Goal: Task Accomplishment & Management: Use online tool/utility

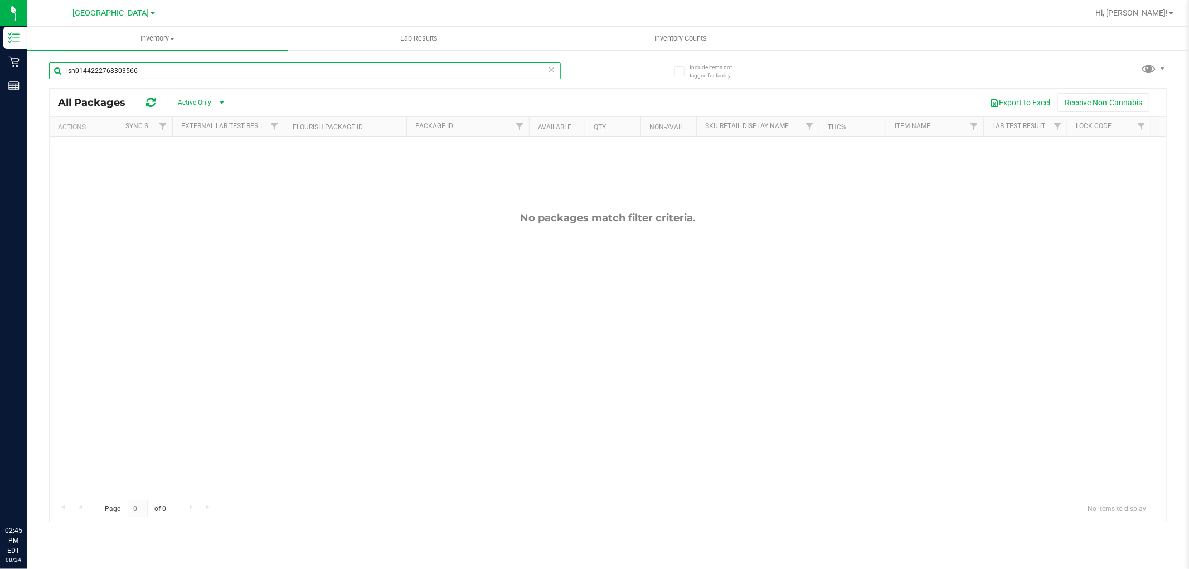
click at [218, 75] on input "lsn0144222768303566" at bounding box center [305, 70] width 512 height 17
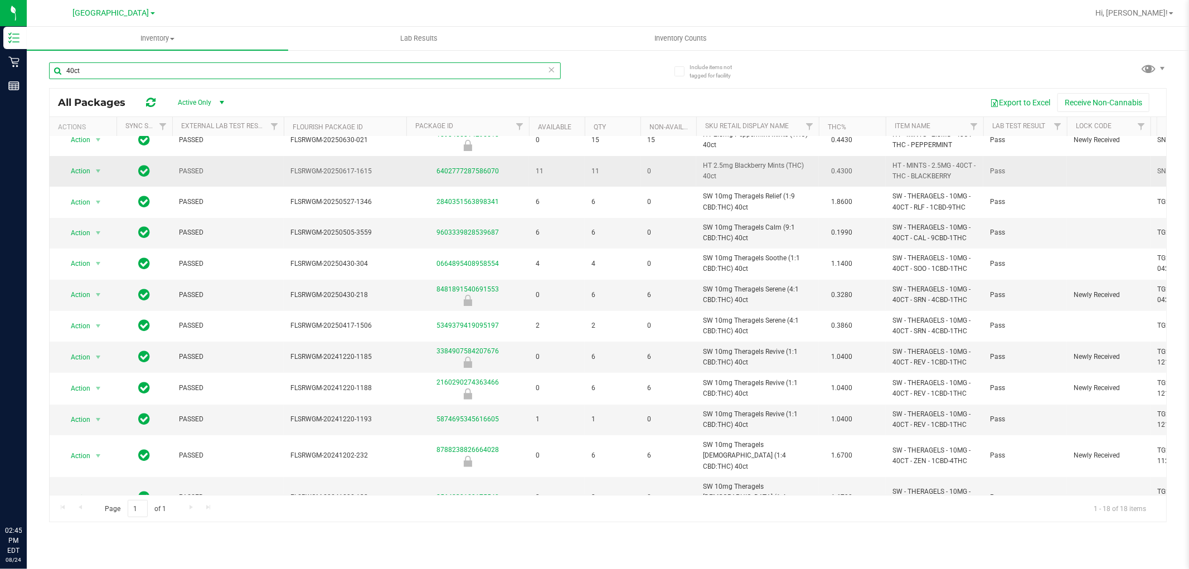
scroll to position [210, 0]
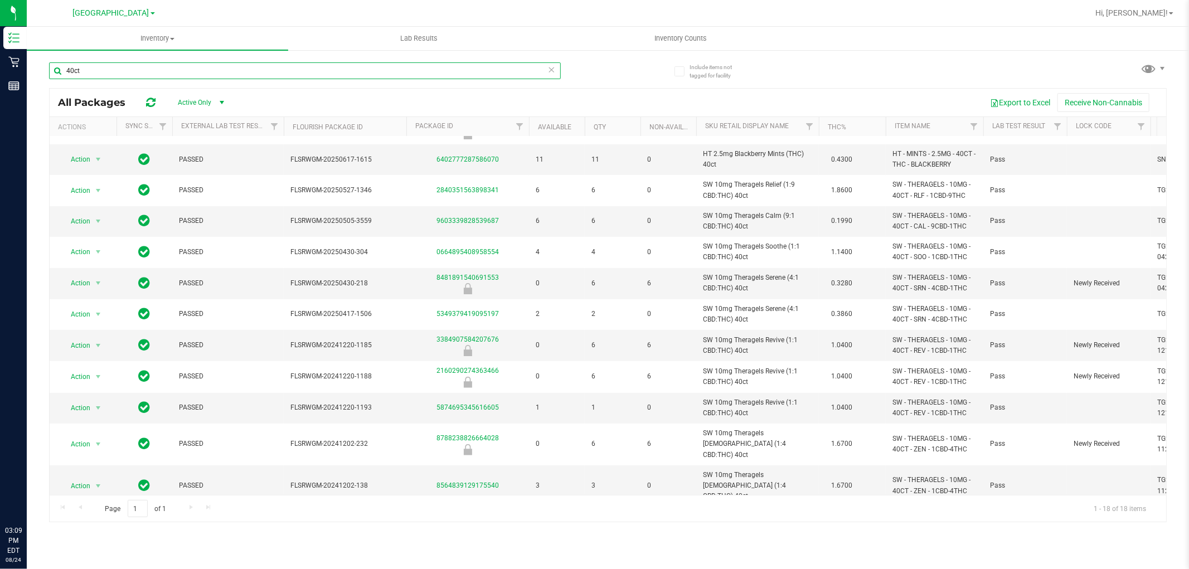
click at [260, 67] on input "40ct" at bounding box center [305, 70] width 512 height 17
type input "dsc"
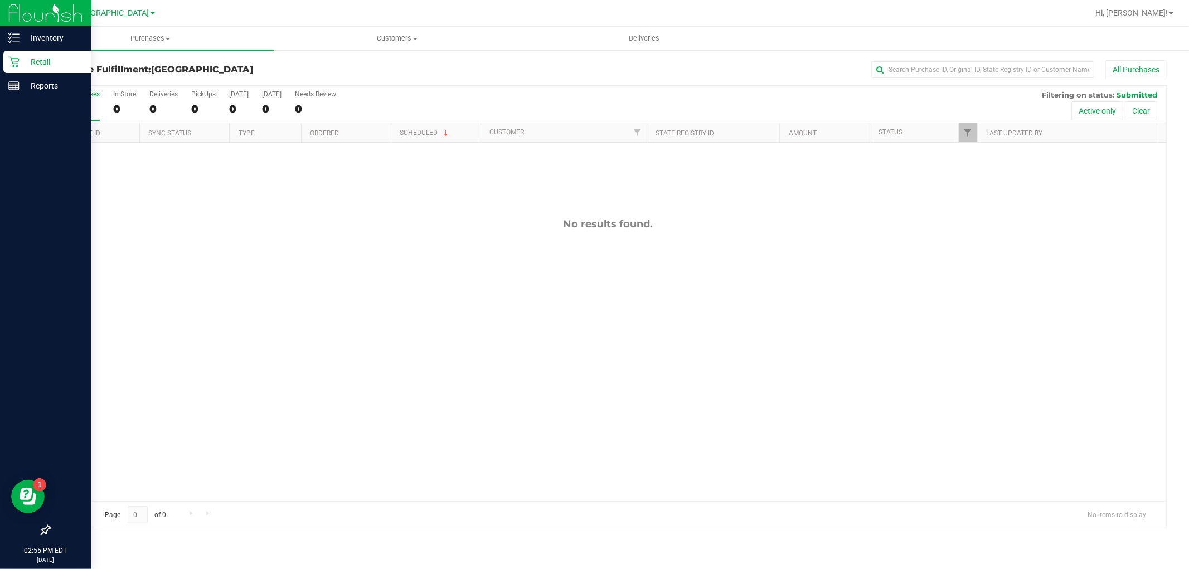
click at [11, 59] on icon at bounding box center [13, 62] width 11 height 11
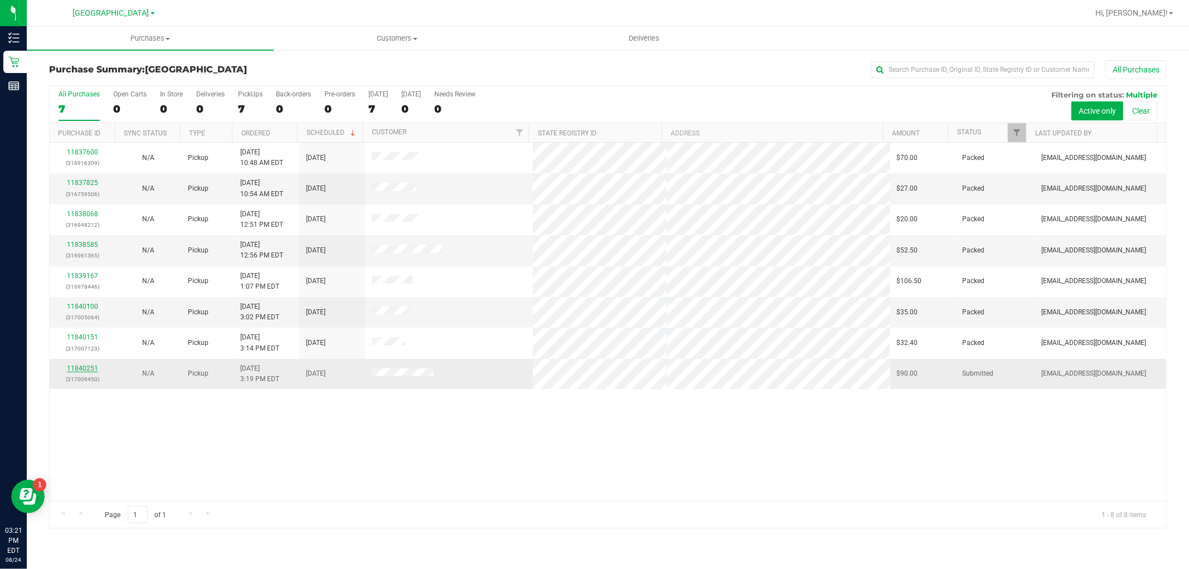
click at [88, 369] on link "11840251" at bounding box center [82, 369] width 31 height 8
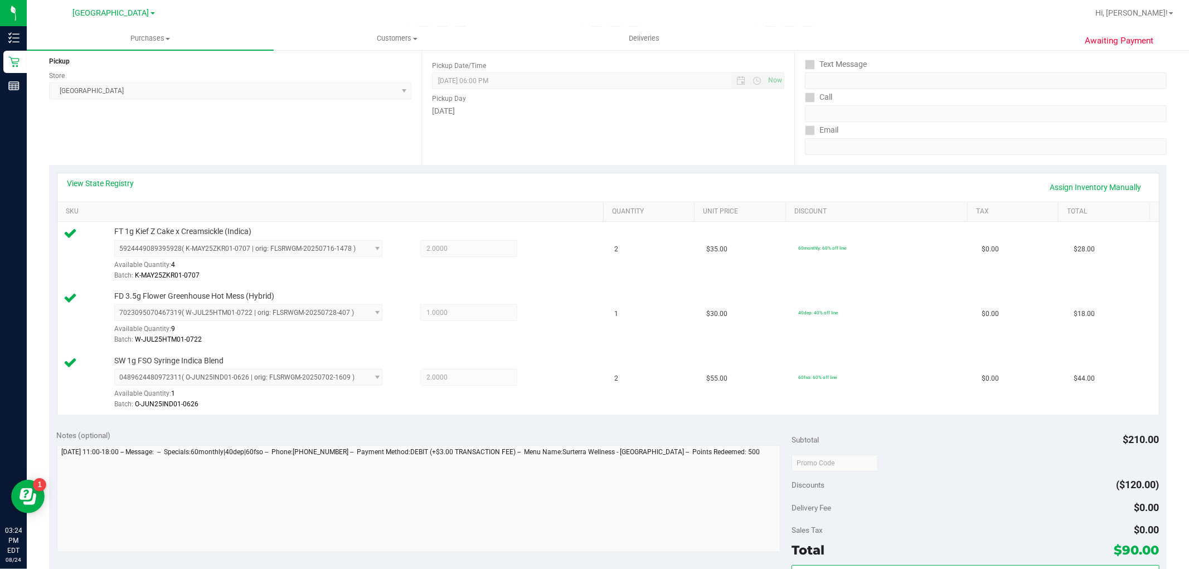
scroll to position [247, 0]
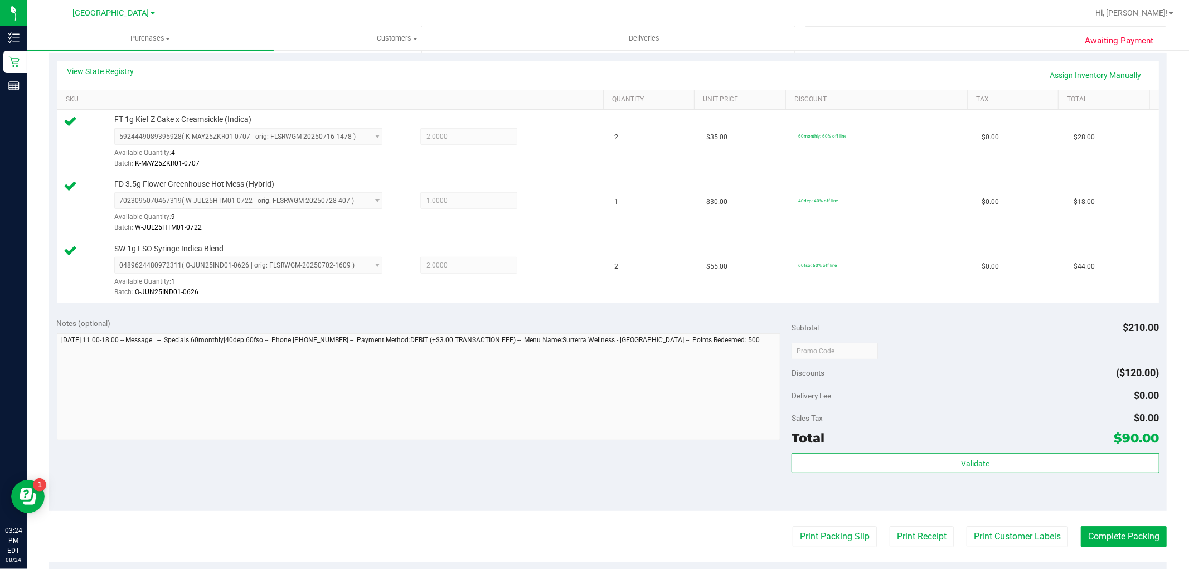
click at [874, 474] on div "Validate" at bounding box center [975, 463] width 367 height 21
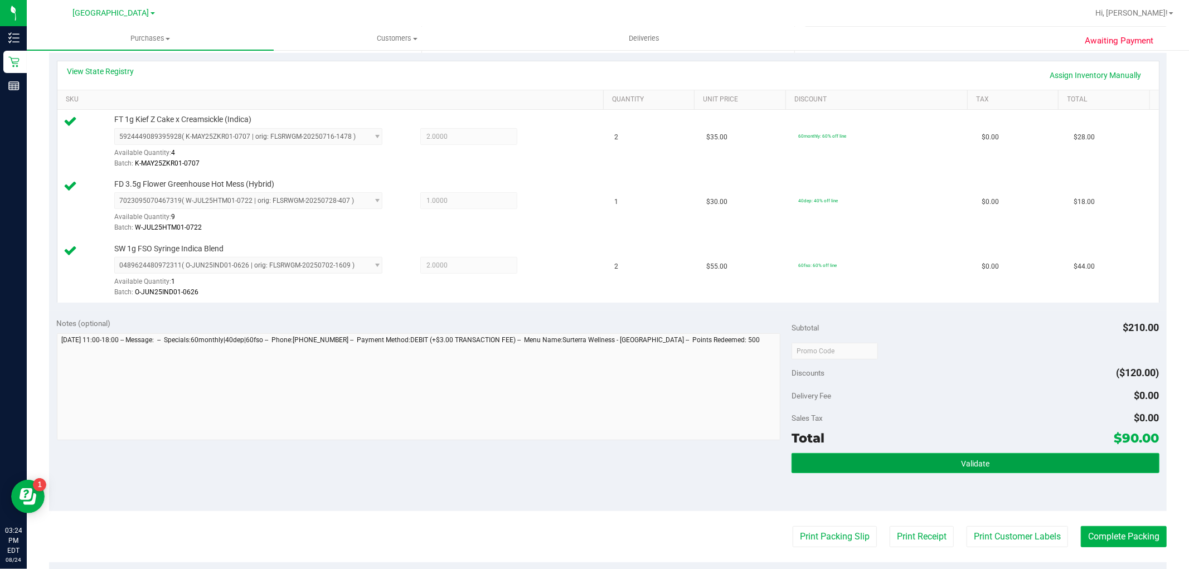
click at [872, 464] on button "Validate" at bounding box center [975, 463] width 367 height 20
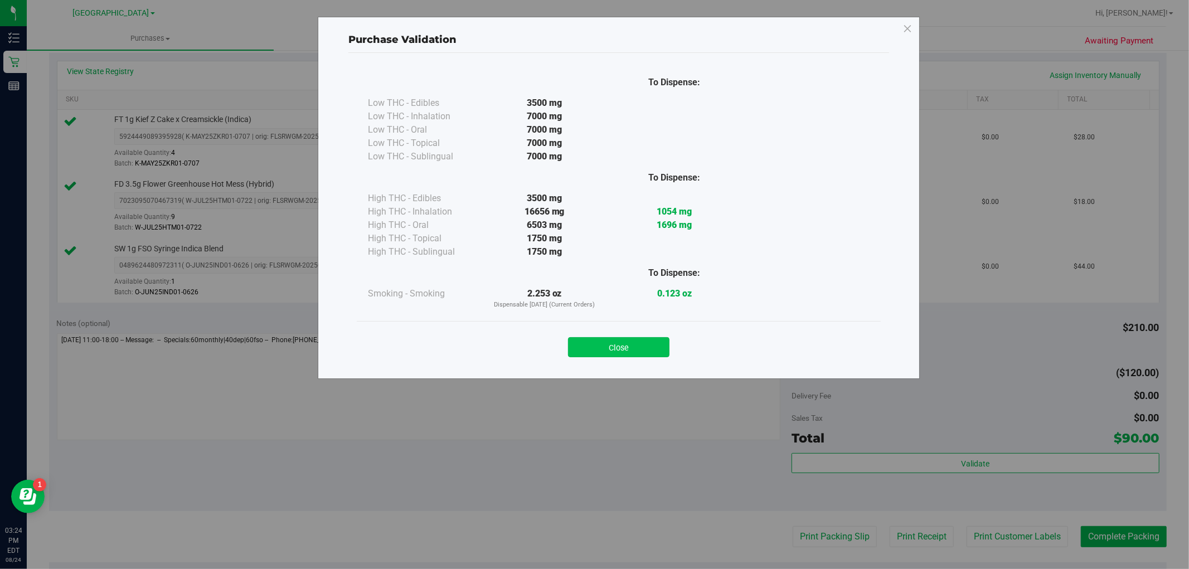
click at [653, 350] on button "Close" at bounding box center [618, 347] width 101 height 20
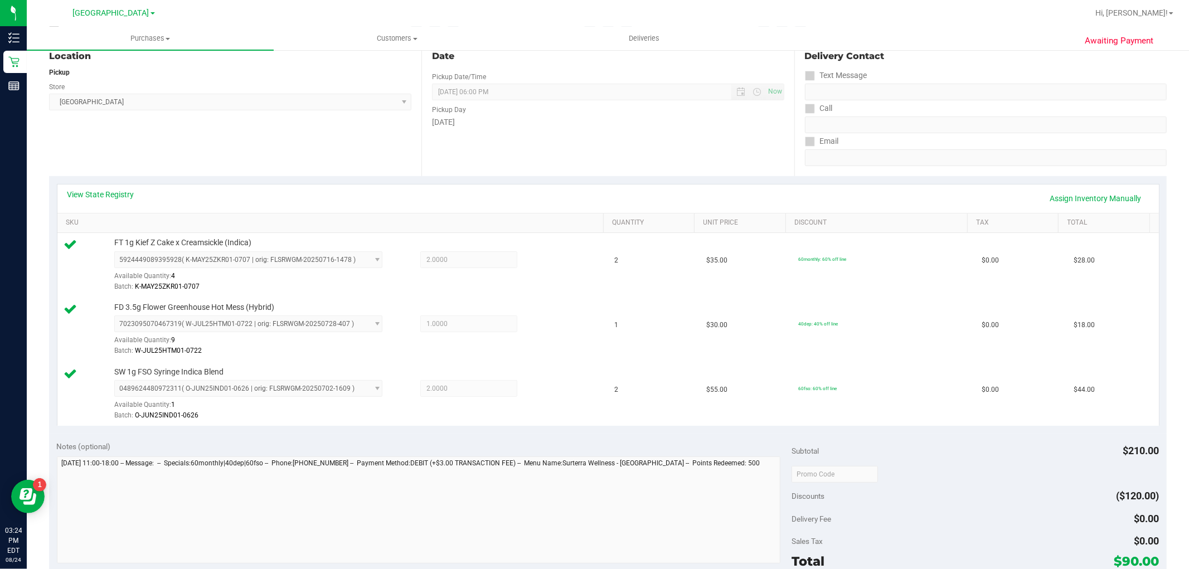
scroll to position [0, 0]
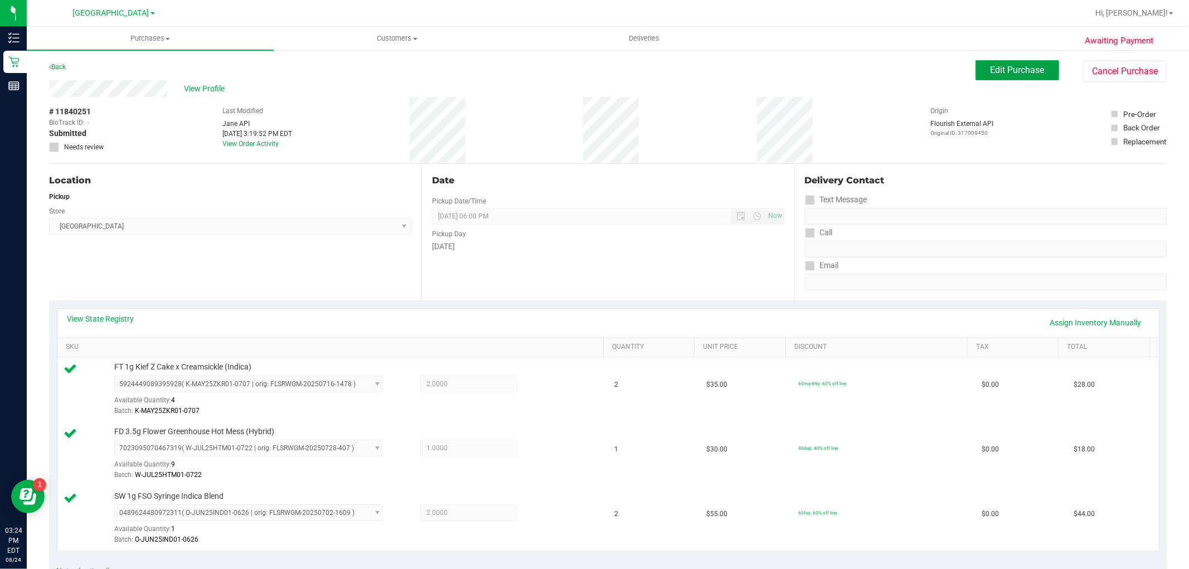
click at [998, 68] on span "Edit Purchase" at bounding box center [1018, 70] width 54 height 11
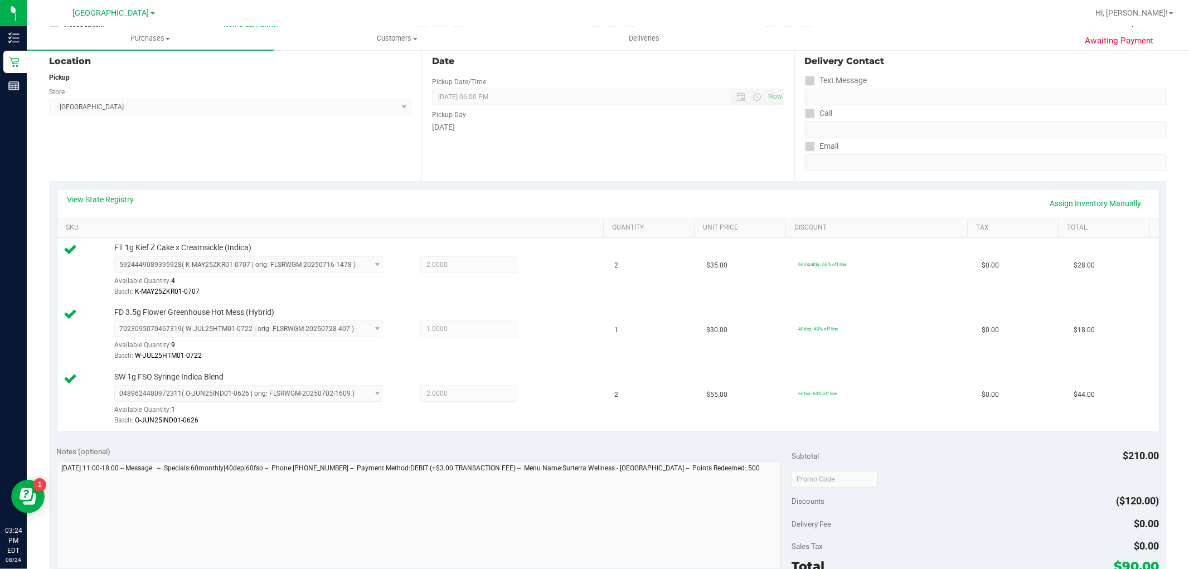
scroll to position [309, 0]
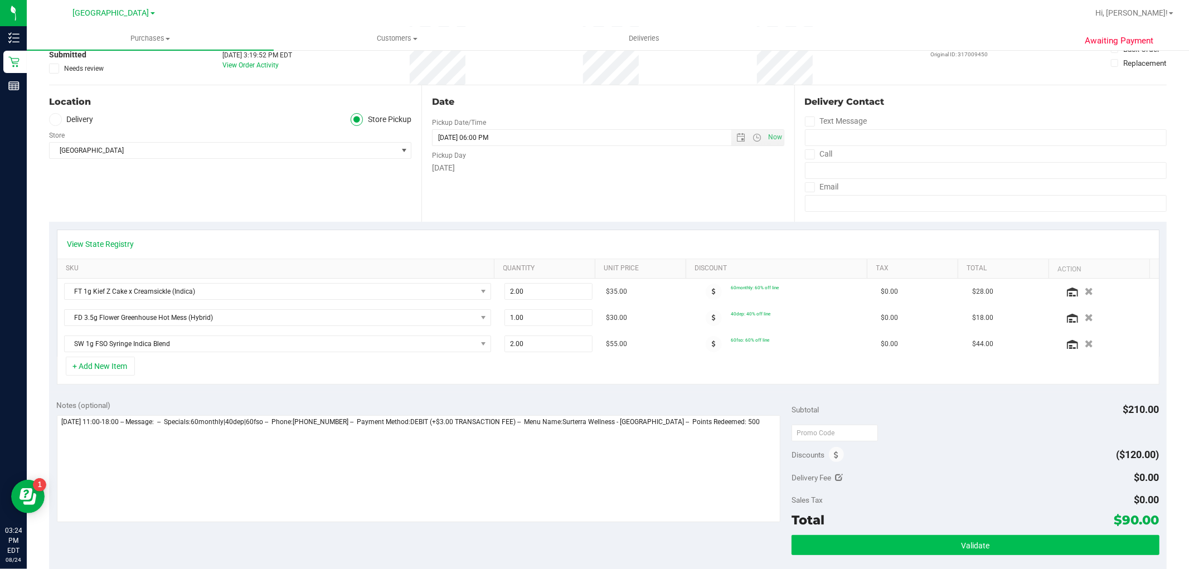
scroll to position [186, 0]
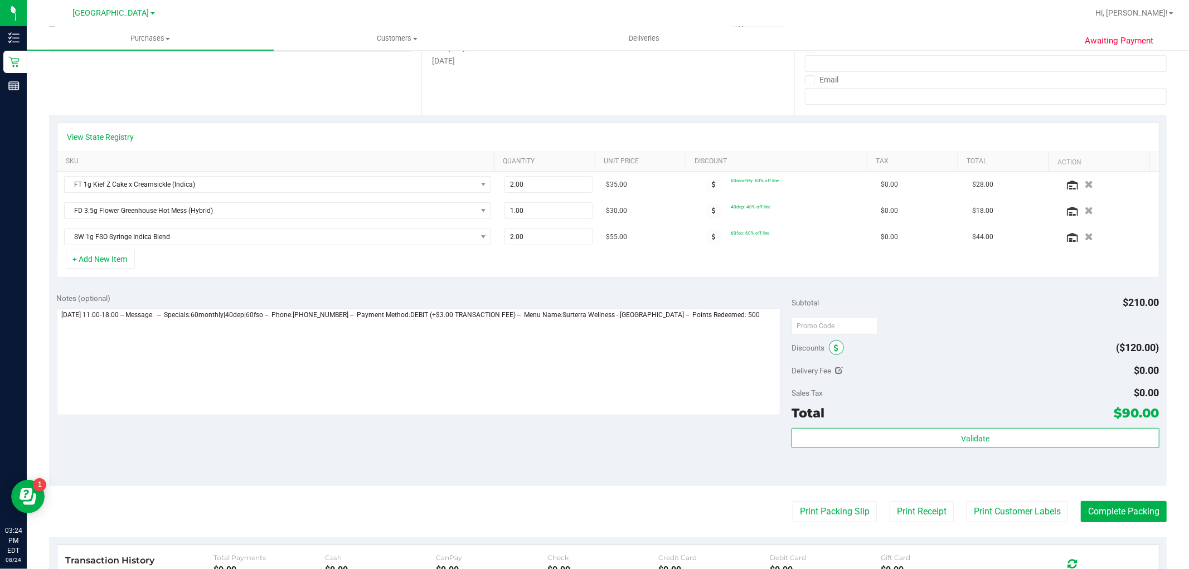
click at [834, 346] on icon at bounding box center [836, 348] width 4 height 8
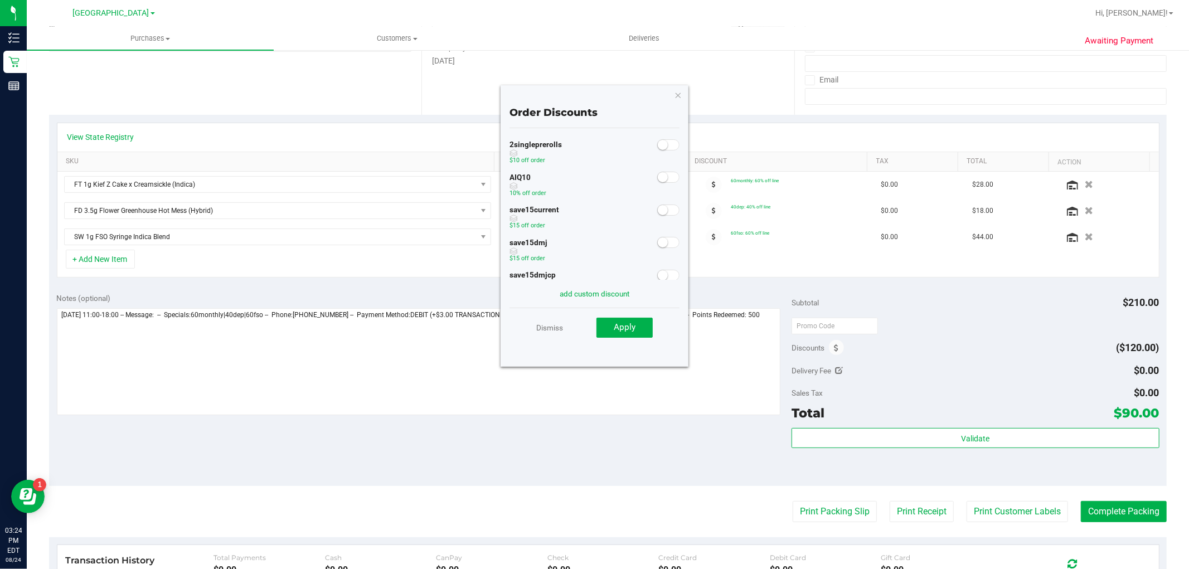
click at [662, 179] on span at bounding box center [668, 177] width 22 height 11
click at [624, 324] on span "Apply" at bounding box center [625, 327] width 22 height 10
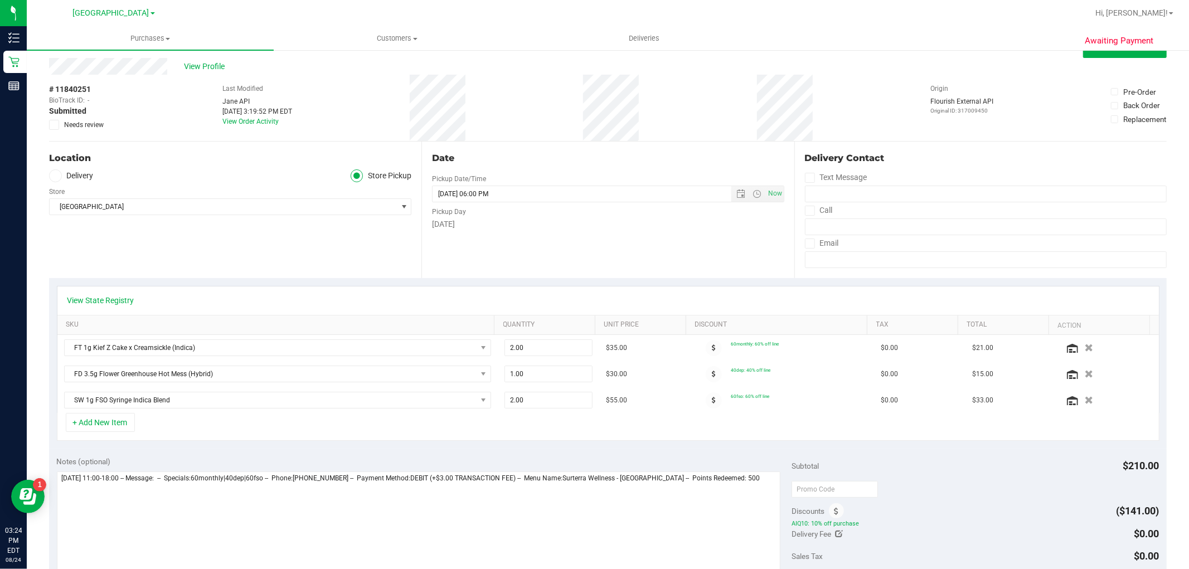
scroll to position [0, 0]
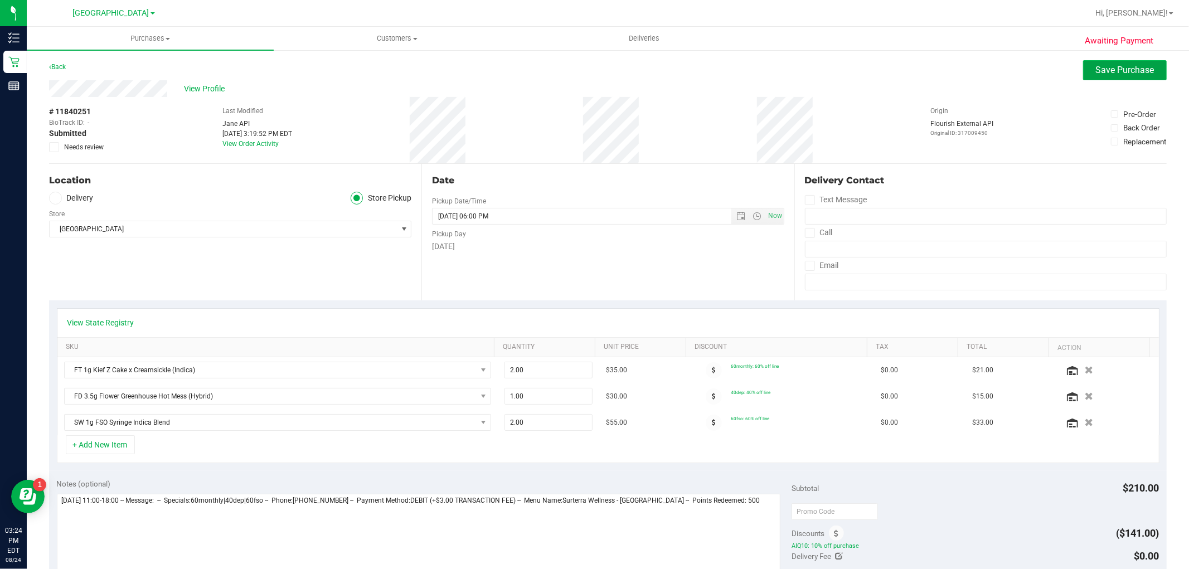
click at [1124, 65] on span "Save Purchase" at bounding box center [1125, 70] width 59 height 11
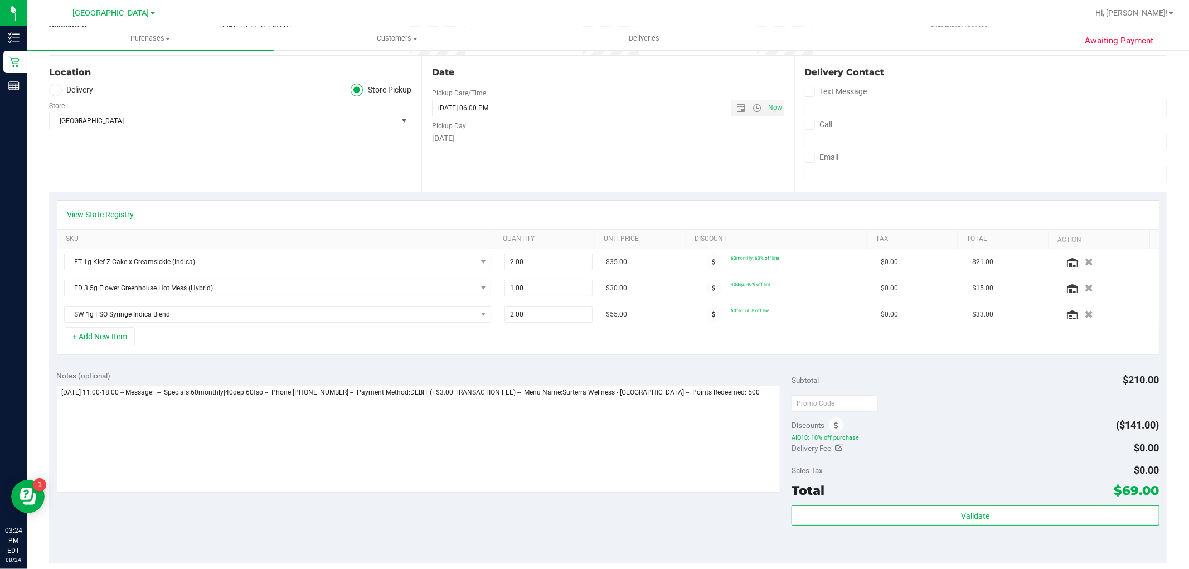
scroll to position [309, 0]
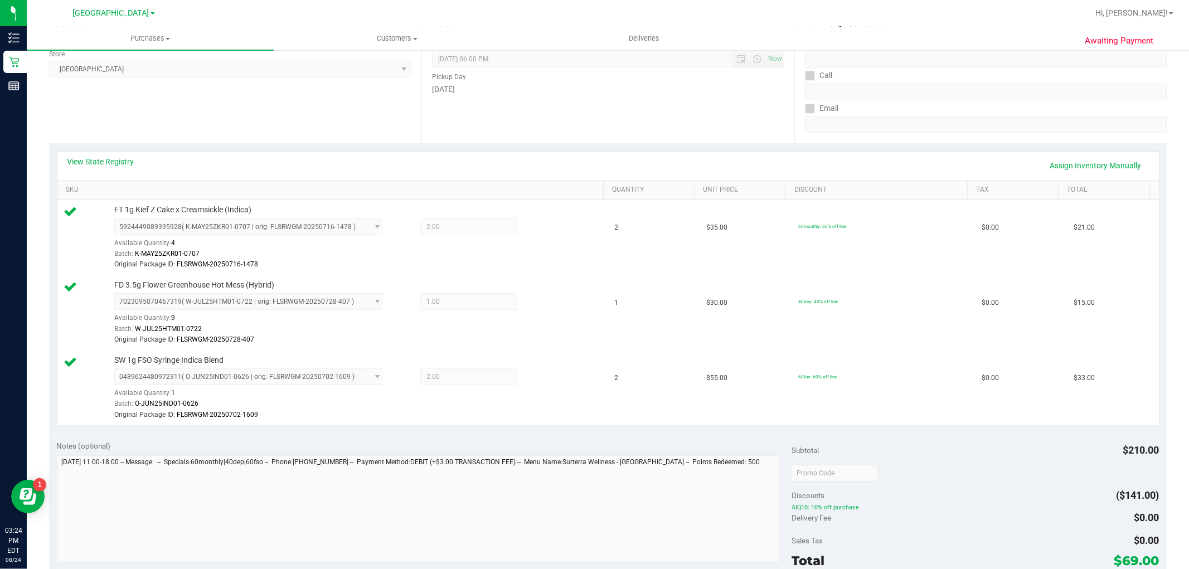
scroll to position [309, 0]
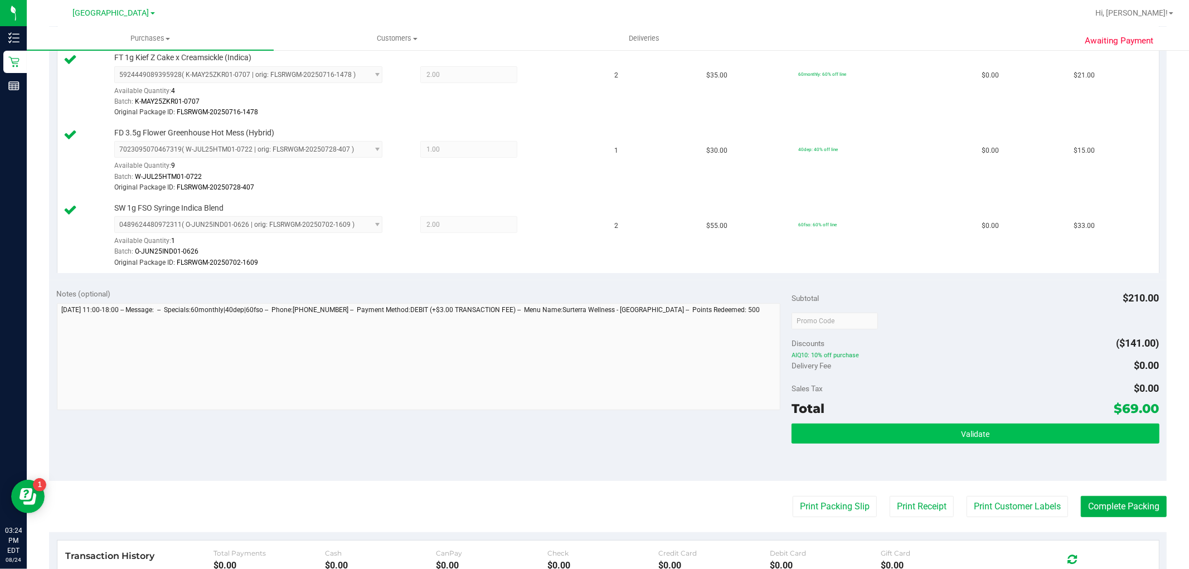
click at [1022, 425] on div "Subtotal $210.00 Discounts ($141.00) AIQ10: 10% off purchase Delivery Fee $0.00…" at bounding box center [975, 381] width 367 height 186
click at [1025, 433] on button "Validate" at bounding box center [975, 434] width 367 height 20
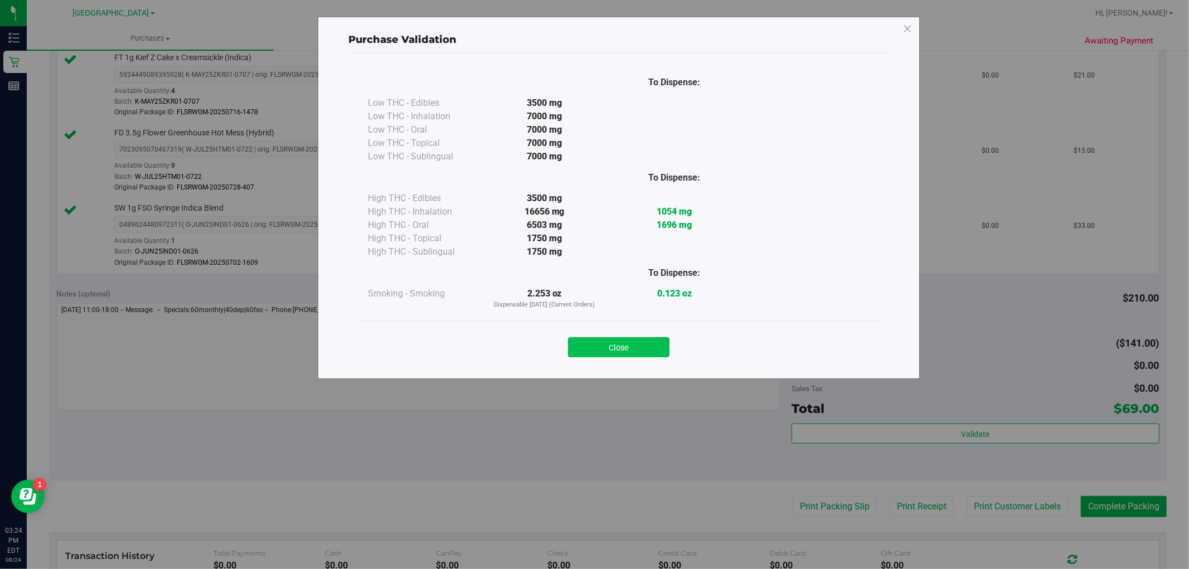
click at [623, 337] on button "Close" at bounding box center [618, 347] width 101 height 20
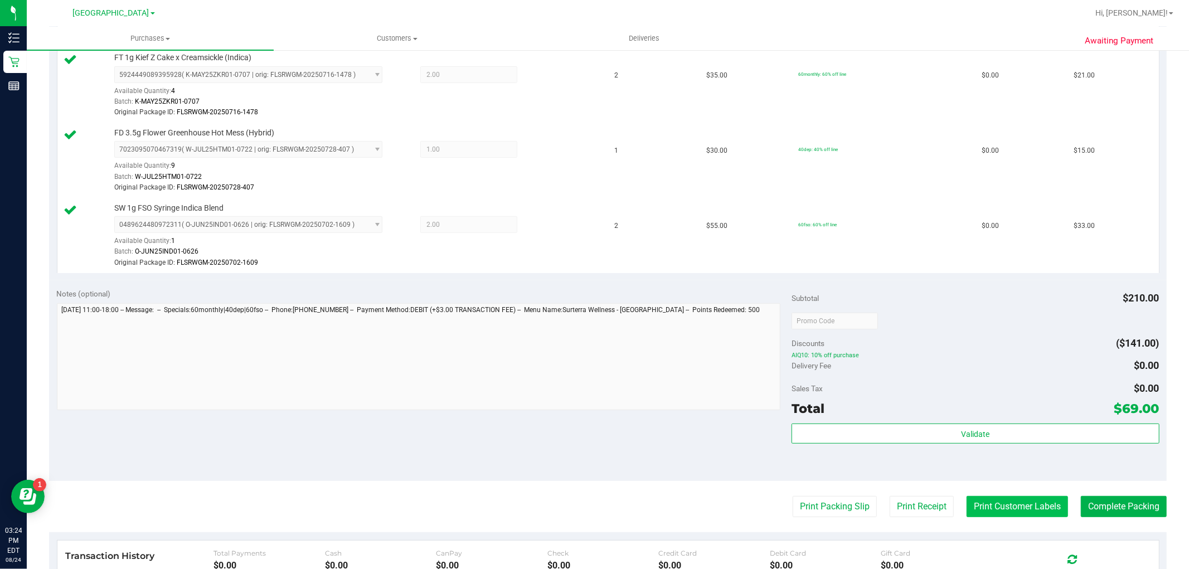
click at [994, 502] on button "Print Customer Labels" at bounding box center [1017, 506] width 101 height 21
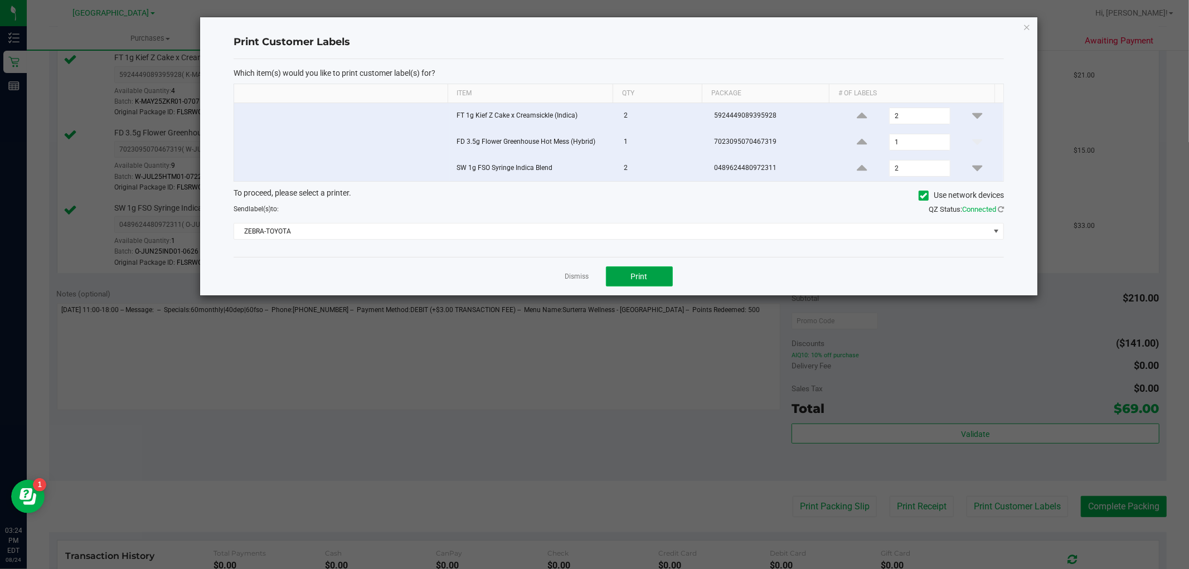
click at [635, 269] on button "Print" at bounding box center [639, 276] width 67 height 20
click at [582, 274] on link "Dismiss" at bounding box center [577, 276] width 24 height 9
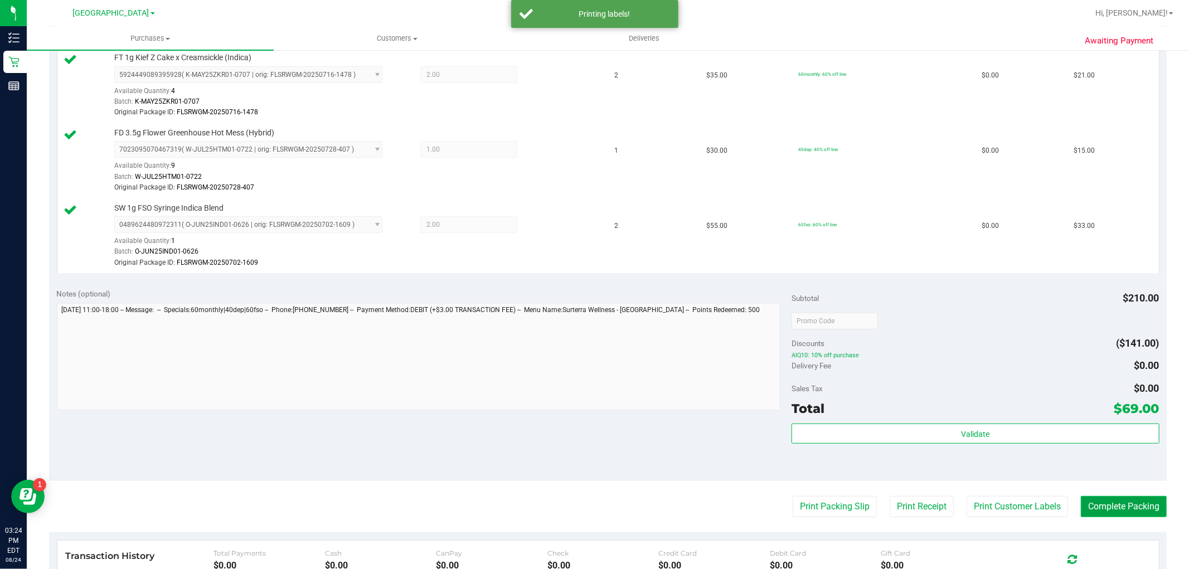
click at [1136, 509] on button "Complete Packing" at bounding box center [1124, 506] width 86 height 21
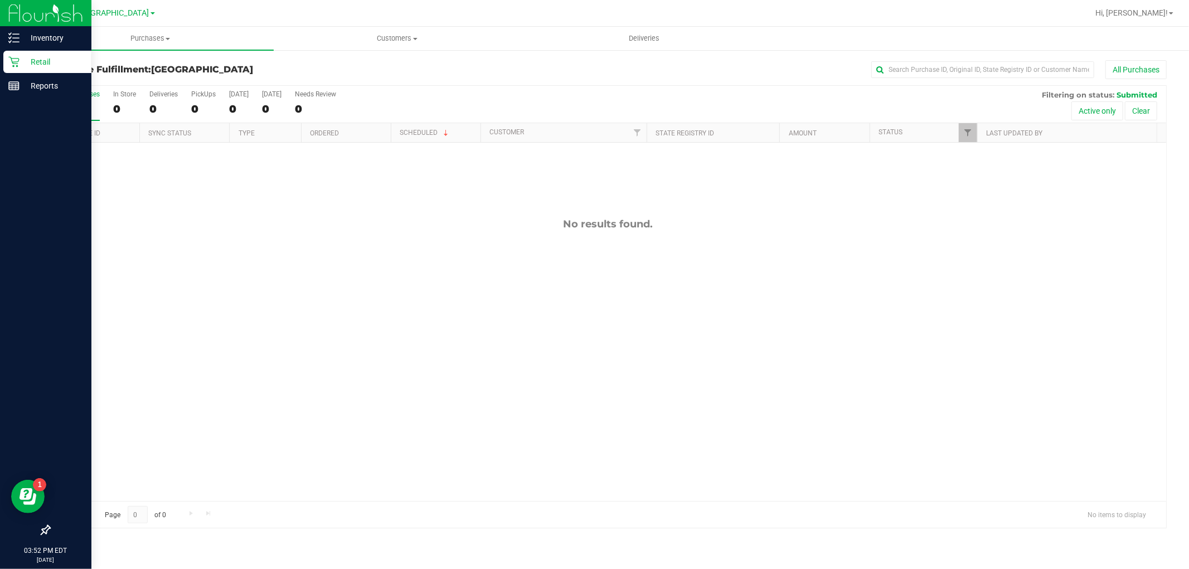
click at [30, 52] on div "Retail" at bounding box center [47, 62] width 88 height 22
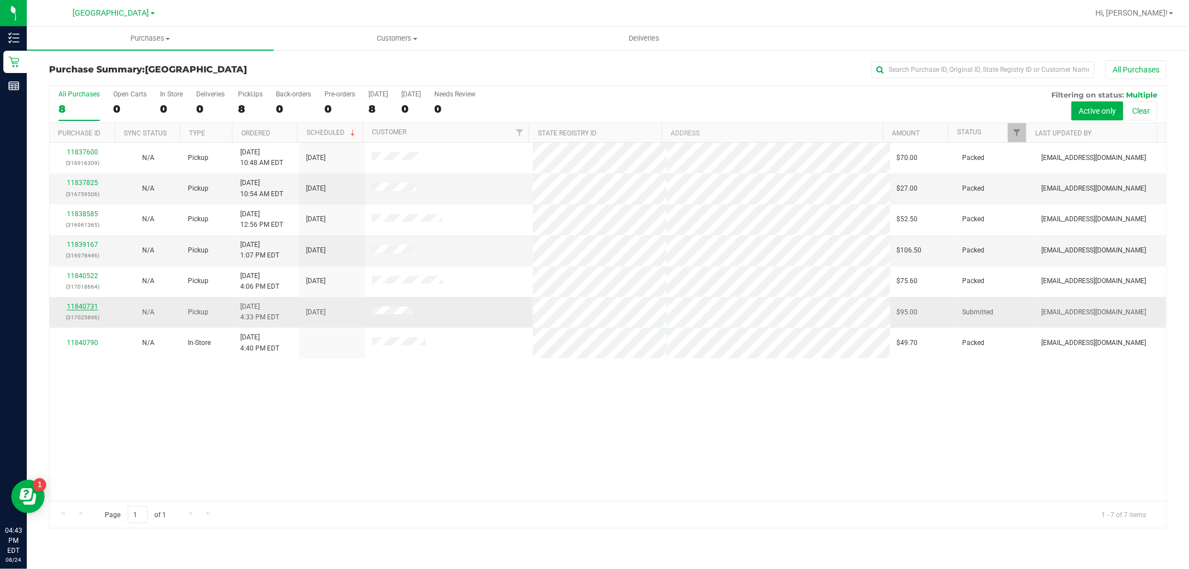
click at [93, 307] on link "11840731" at bounding box center [82, 307] width 31 height 8
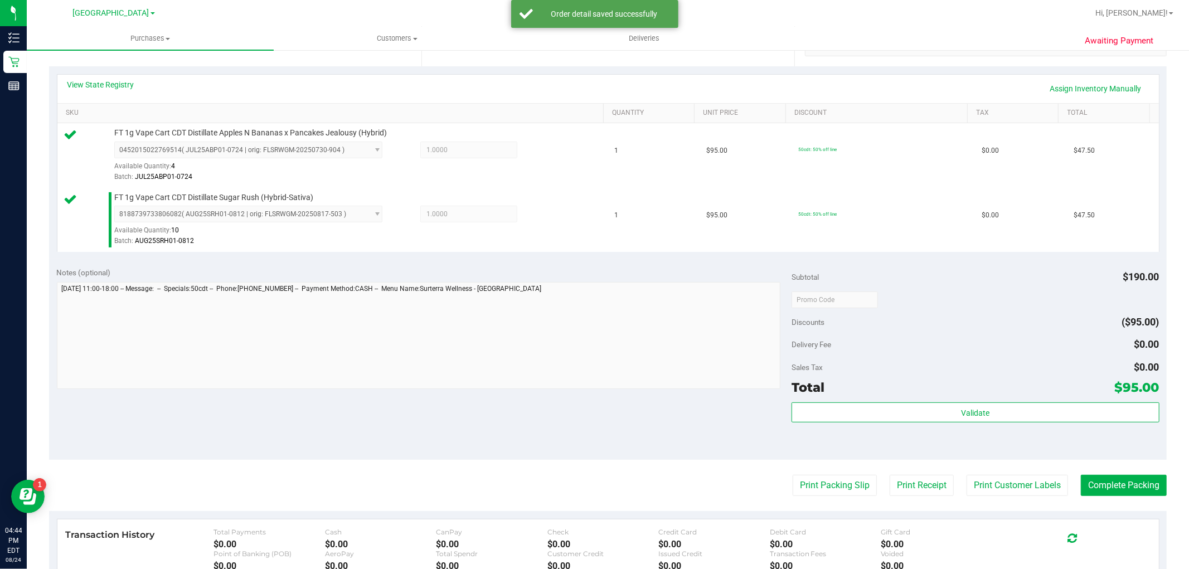
scroll to position [247, 0]
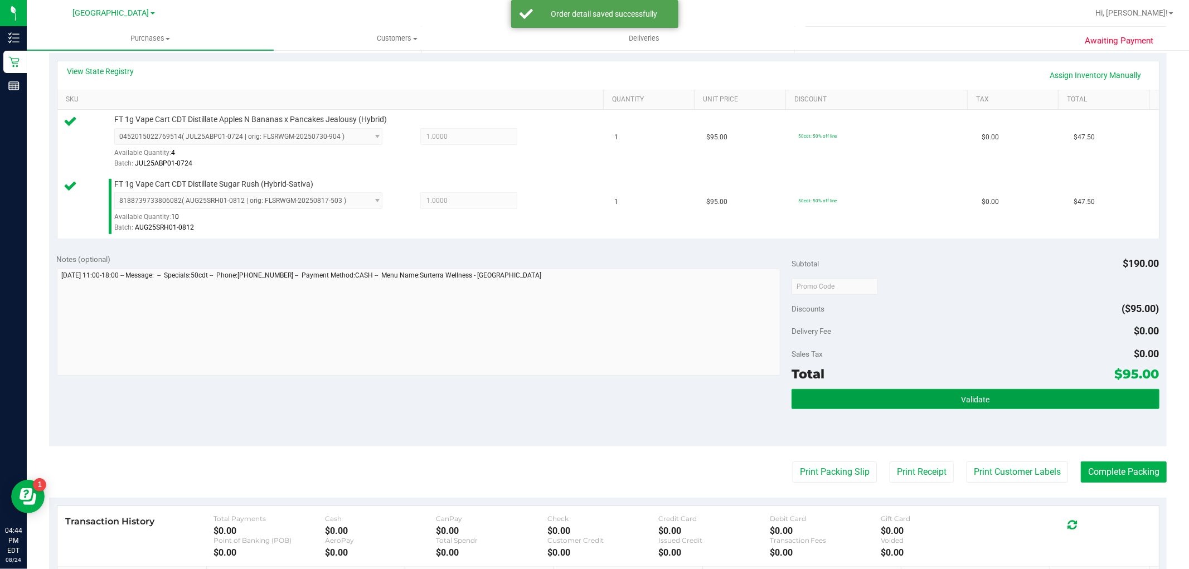
click at [968, 400] on span "Validate" at bounding box center [975, 399] width 28 height 9
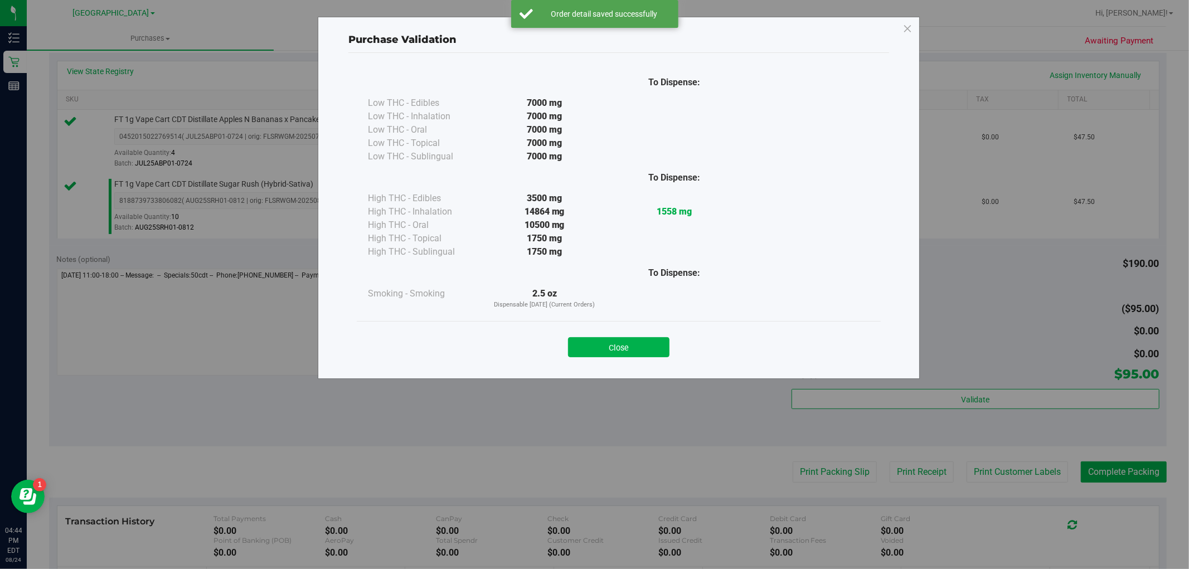
click at [593, 350] on button "Close" at bounding box center [618, 347] width 101 height 20
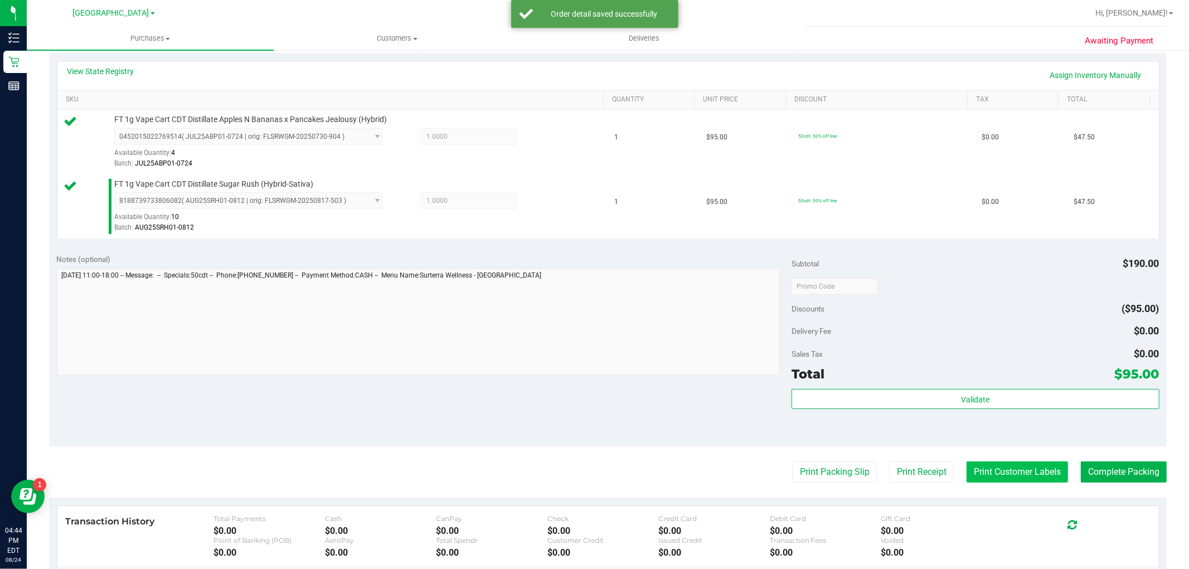
click at [997, 481] on button "Print Customer Labels" at bounding box center [1017, 472] width 101 height 21
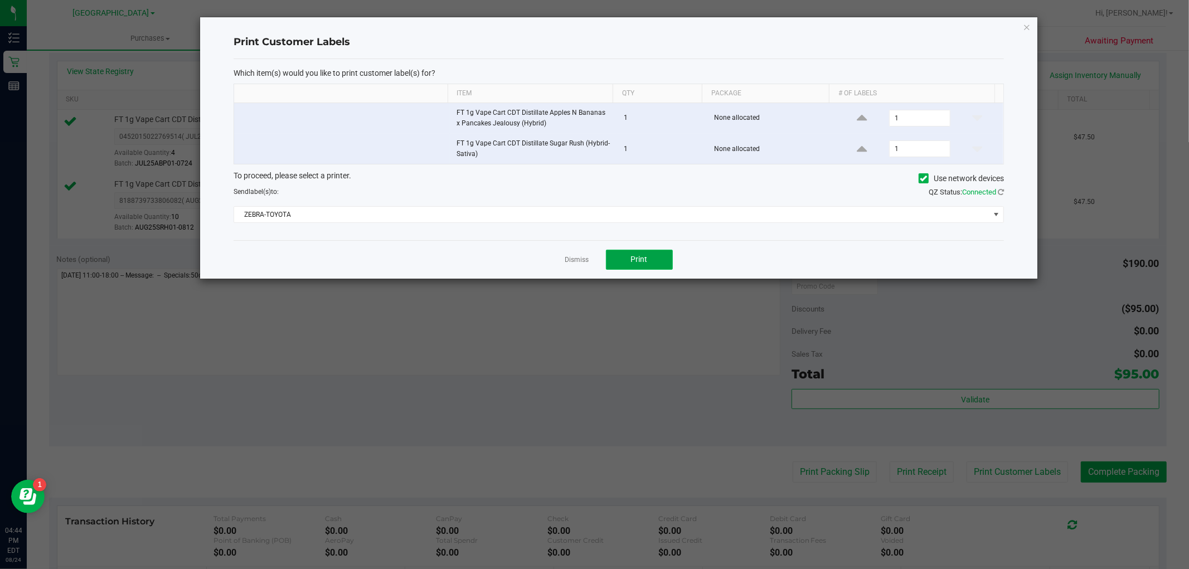
click at [634, 255] on span "Print" at bounding box center [639, 259] width 17 height 9
click at [570, 260] on link "Dismiss" at bounding box center [577, 259] width 24 height 9
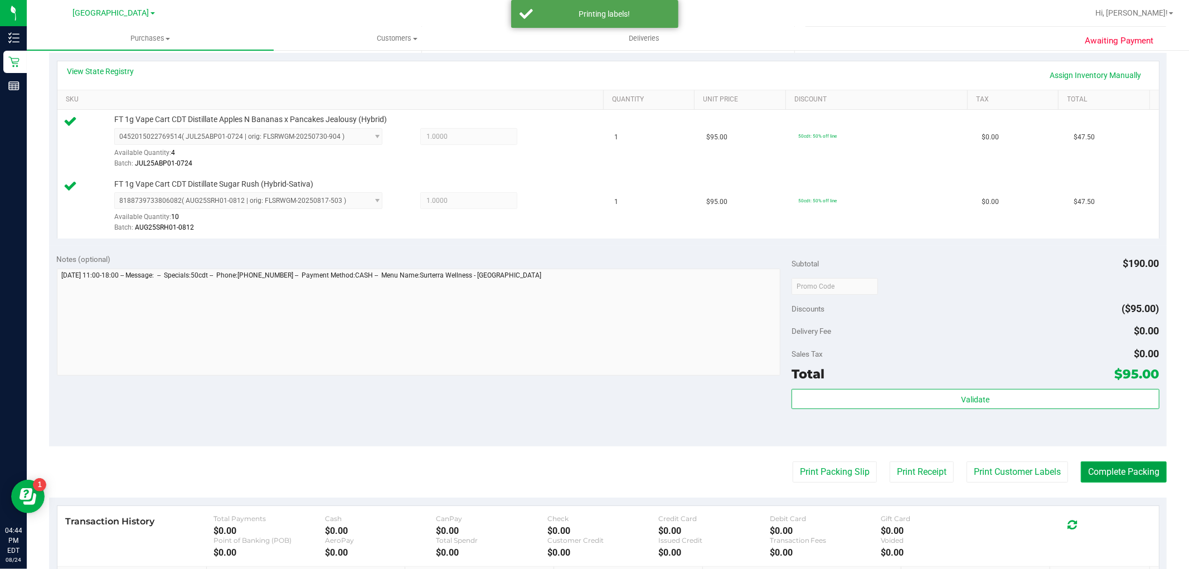
click at [1122, 465] on button "Complete Packing" at bounding box center [1124, 472] width 86 height 21
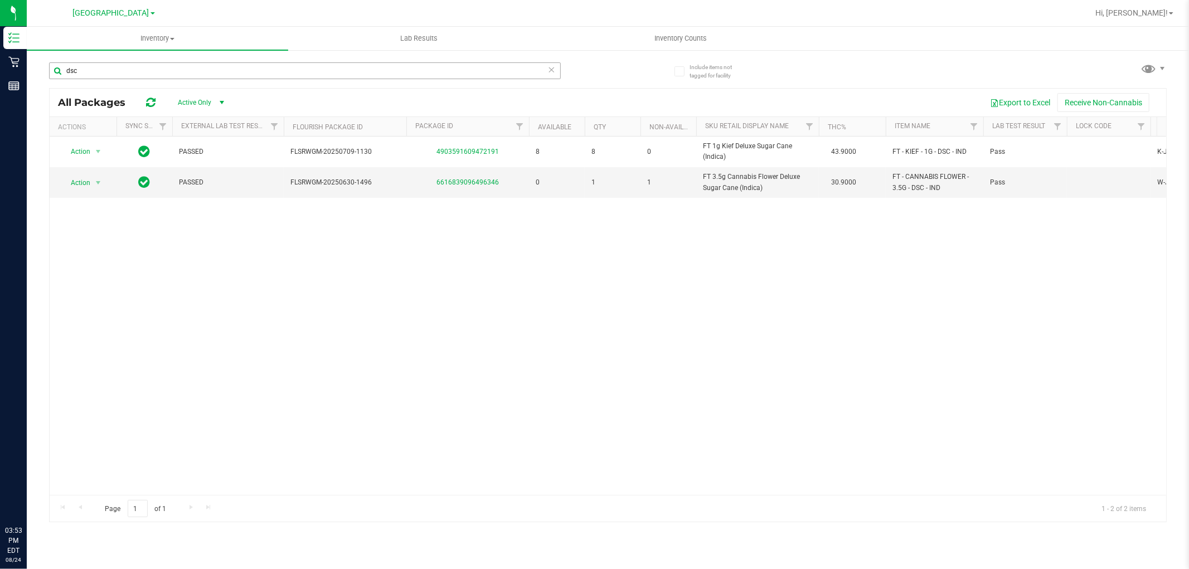
click at [393, 66] on input "dsc" at bounding box center [305, 70] width 512 height 17
type input "d"
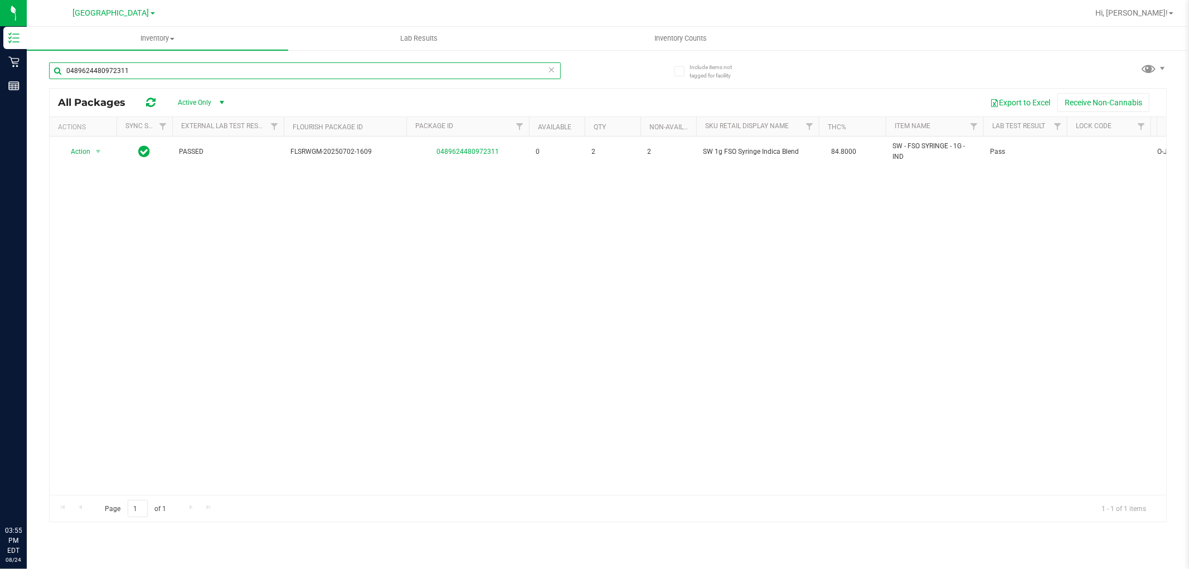
click at [367, 64] on input "0489624480972311" at bounding box center [305, 70] width 512 height 17
click at [366, 64] on input "0489624480972311" at bounding box center [305, 70] width 512 height 17
click at [363, 64] on input "0489624480972311" at bounding box center [305, 70] width 512 height 17
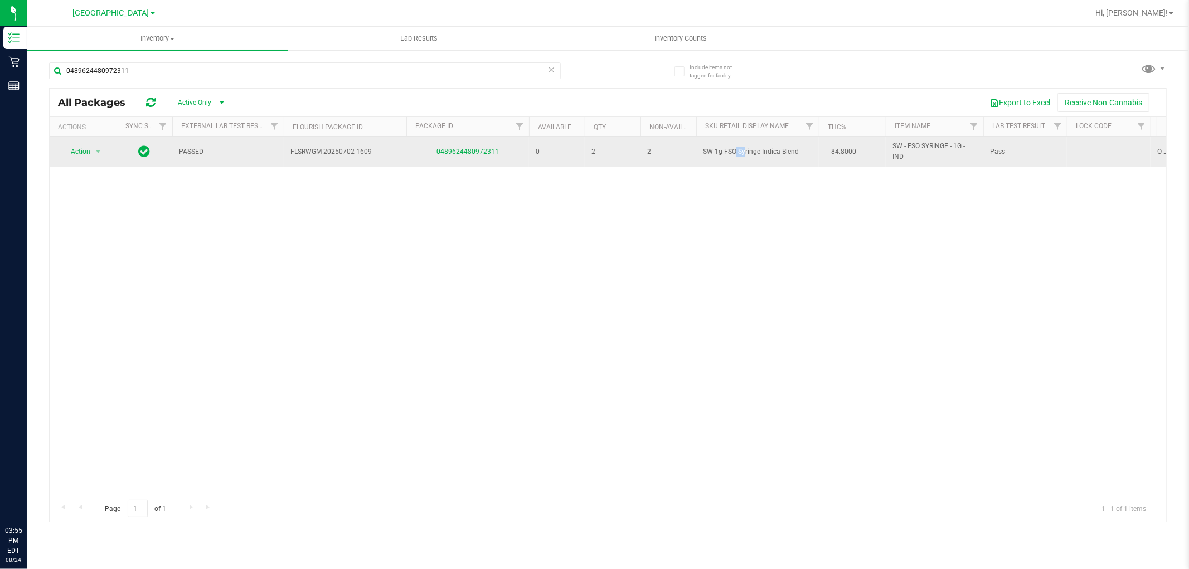
click at [716, 157] on td "SW 1g FSO Syringe Indica Blend" at bounding box center [757, 152] width 123 height 30
click at [716, 157] on span "SW 1g FSO Syringe Indica Blend" at bounding box center [757, 152] width 109 height 11
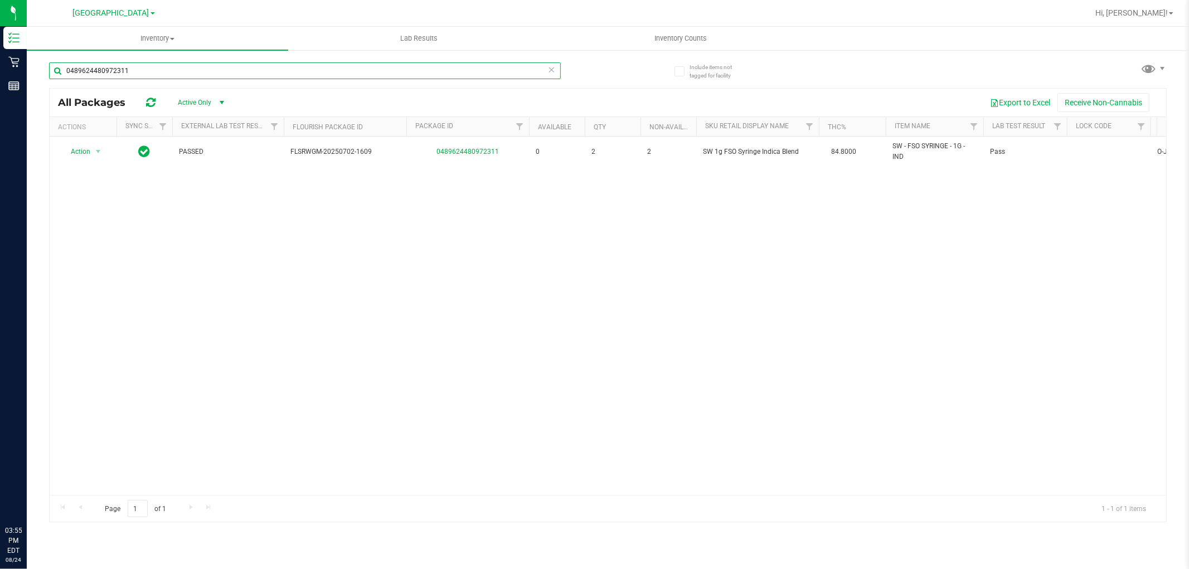
click at [486, 75] on input "0489624480972311" at bounding box center [305, 70] width 512 height 17
paste input "SW 1g FSO Syringe Indica Blend"
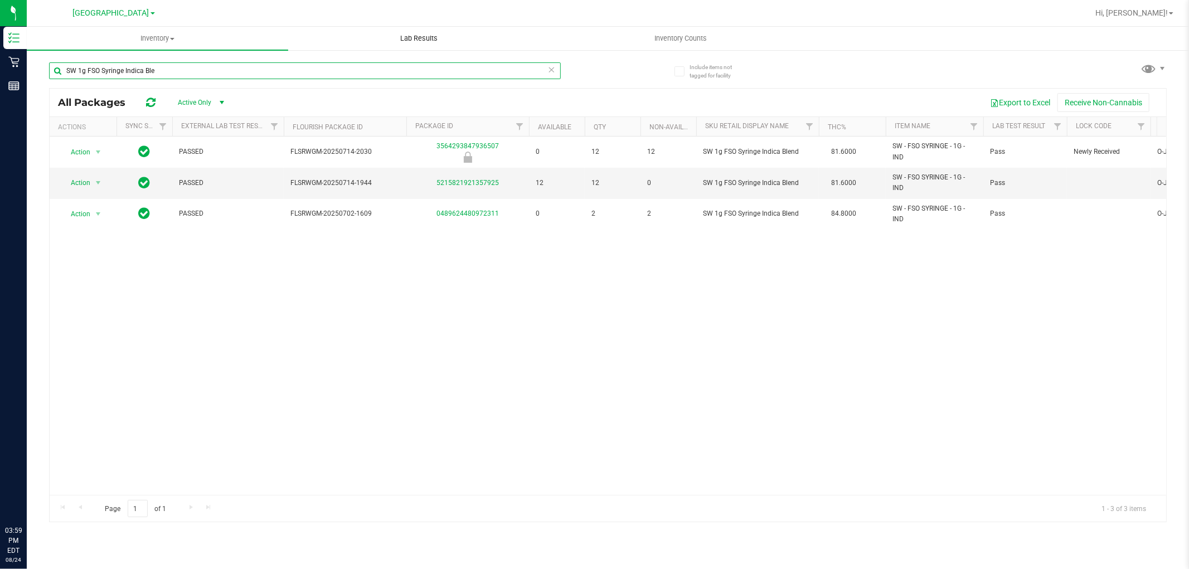
type input "SW 1g FSO Syringe Indica Ble"
drag, startPoint x: 0, startPoint y: 0, endPoint x: 341, endPoint y: 64, distance: 346.6
click at [341, 64] on input "SW 1g FSO Syringe Indica Ble" at bounding box center [305, 70] width 512 height 17
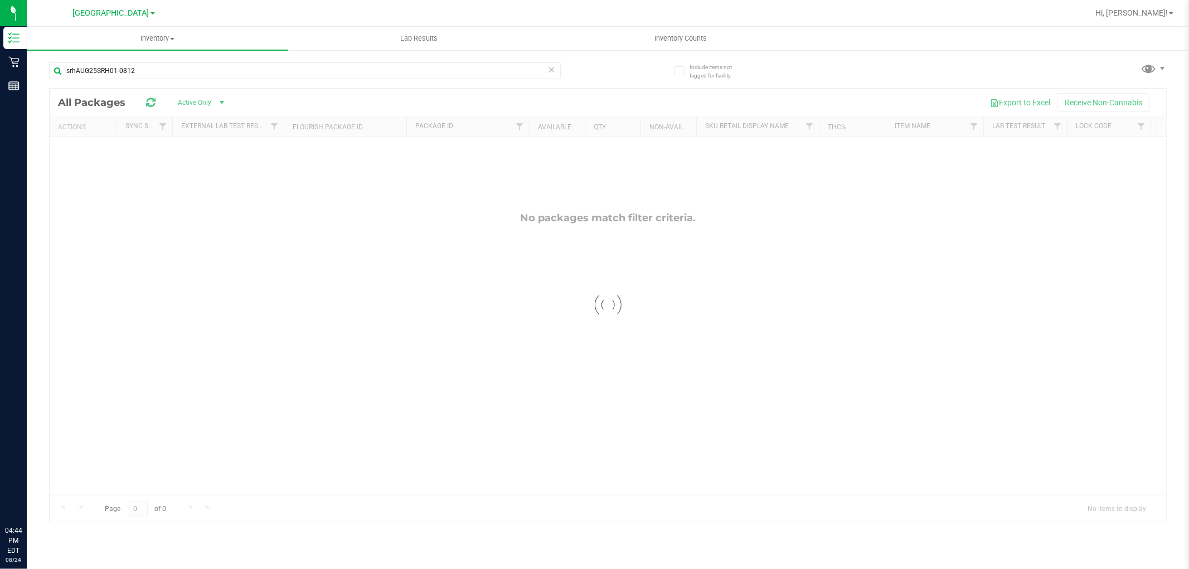
type input "srhAUG25SRH01-0812"
